Goal: Information Seeking & Learning: Find specific fact

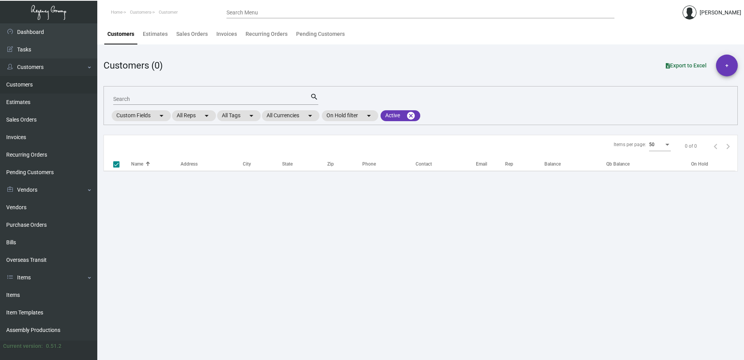
checkbox input "false"
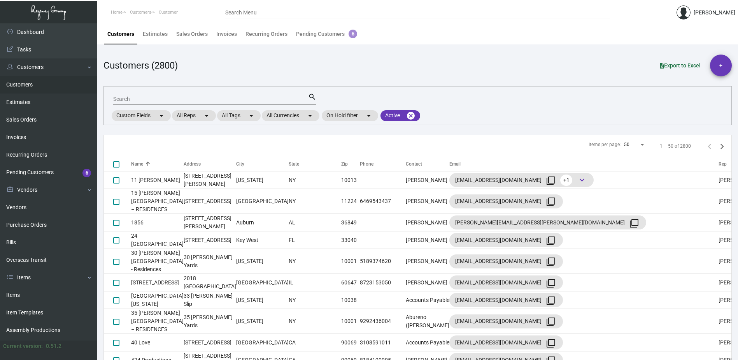
click at [118, 98] on input "Search" at bounding box center [210, 99] width 195 height 6
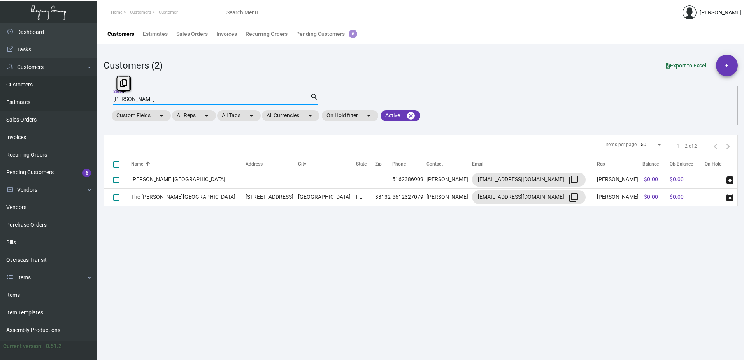
drag, startPoint x: 141, startPoint y: 101, endPoint x: 89, endPoint y: 97, distance: 52.3
click at [89, 97] on div "Dashboard Dashboard Tasks Customers Customers Estimates Sales Orders Invoices R…" at bounding box center [372, 191] width 744 height 336
type input "alila"
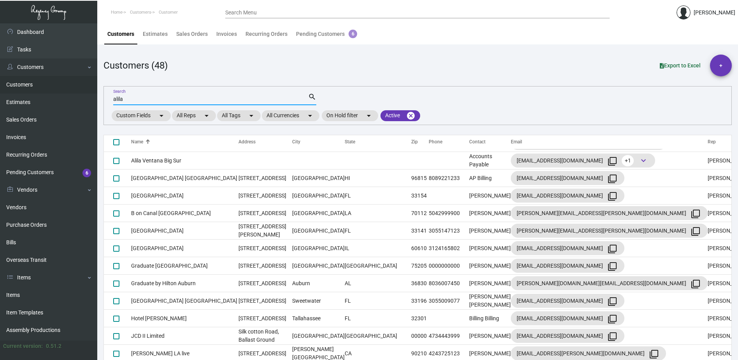
scroll to position [156, 0]
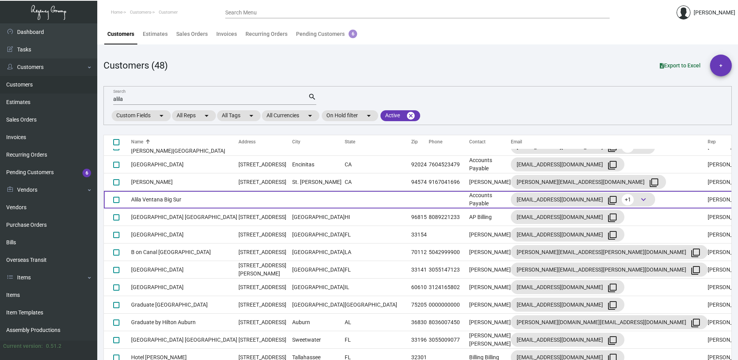
click at [149, 206] on td "Alila Ventana Big Sur" at bounding box center [184, 200] width 107 height 18
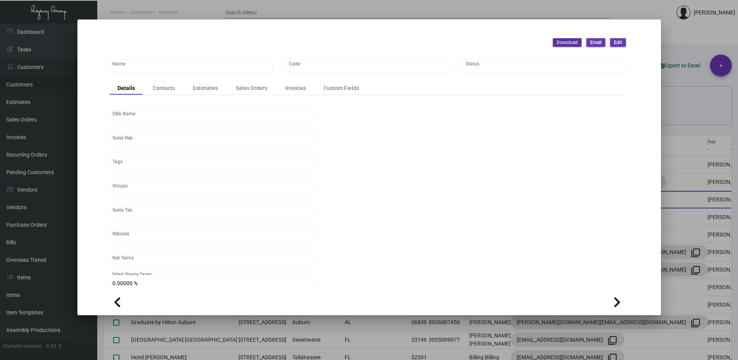
type input "Alila Ventana Big Sur"
type input "458"
type input "[PERSON_NAME]"
type input "[GEOGRAPHIC_DATA]-[GEOGRAPHIC_DATA]-[GEOGRAPHIC_DATA]"
type input "Net 30"
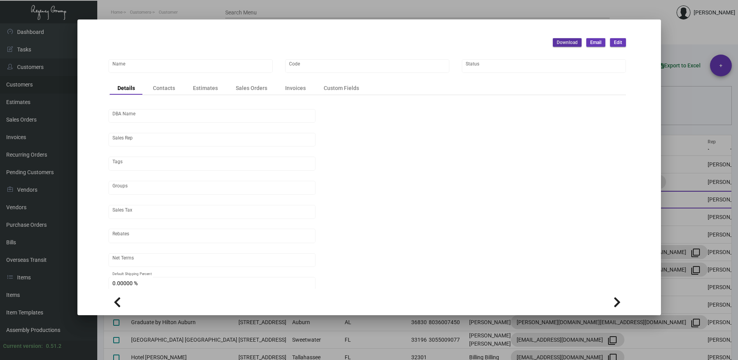
type input "United States Dollar $"
type input "$ 0.00"
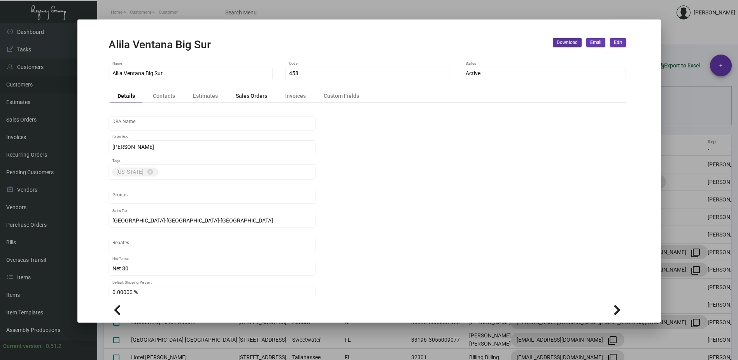
click at [246, 96] on div "Sales Orders" at bounding box center [252, 95] width 32 height 8
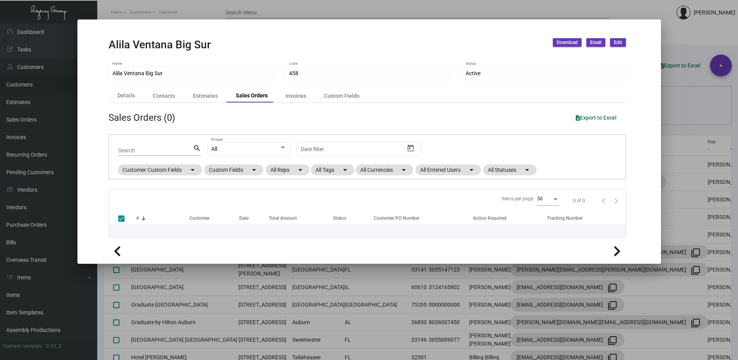
checkbox input "false"
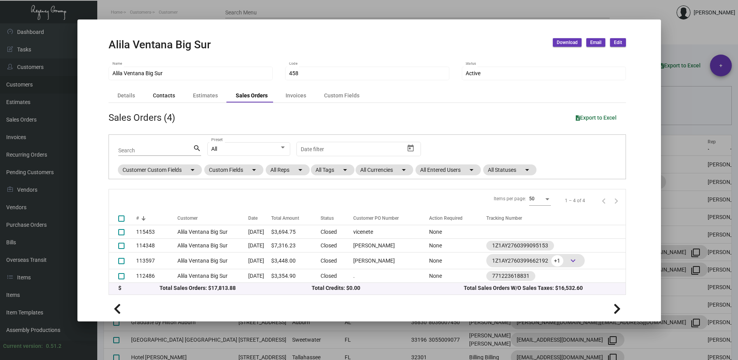
click at [157, 97] on div "Contacts" at bounding box center [164, 95] width 22 height 8
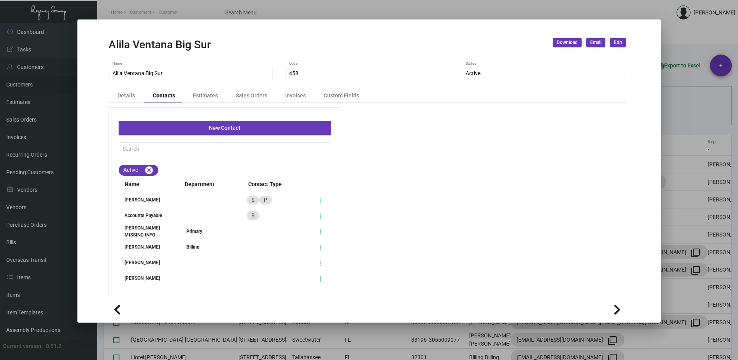
click at [149, 215] on div "Accounts Payable" at bounding box center [145, 215] width 53 height 7
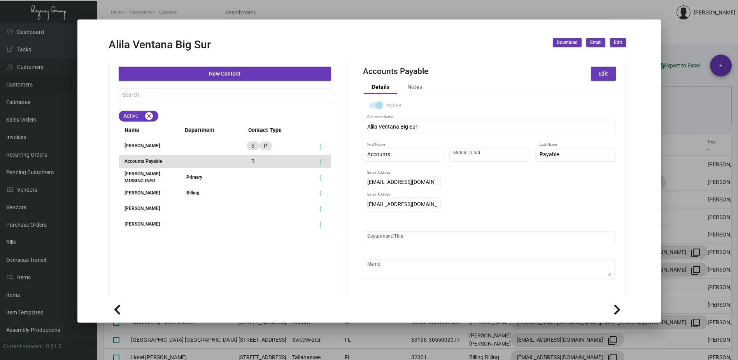
scroll to position [62, 0]
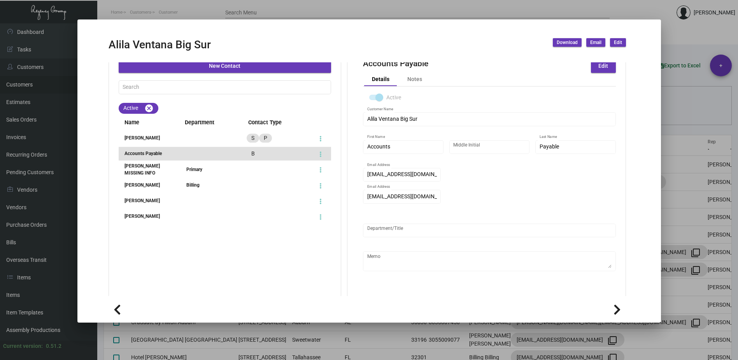
click at [509, 13] on div at bounding box center [369, 180] width 738 height 360
